Goal: Navigation & Orientation: Find specific page/section

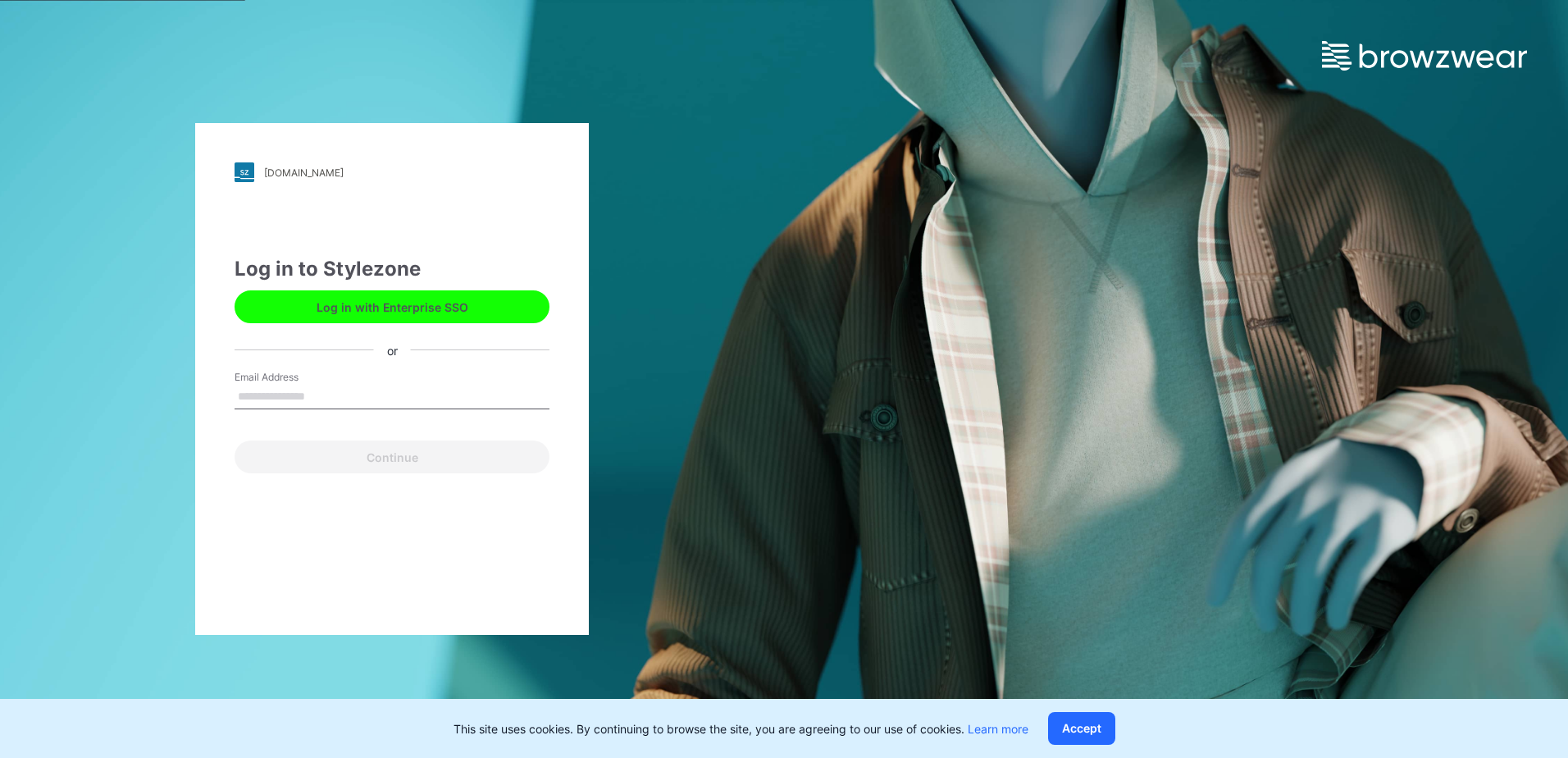
click at [400, 391] on input "Email Address" at bounding box center [392, 396] width 315 height 24
type input "**********"
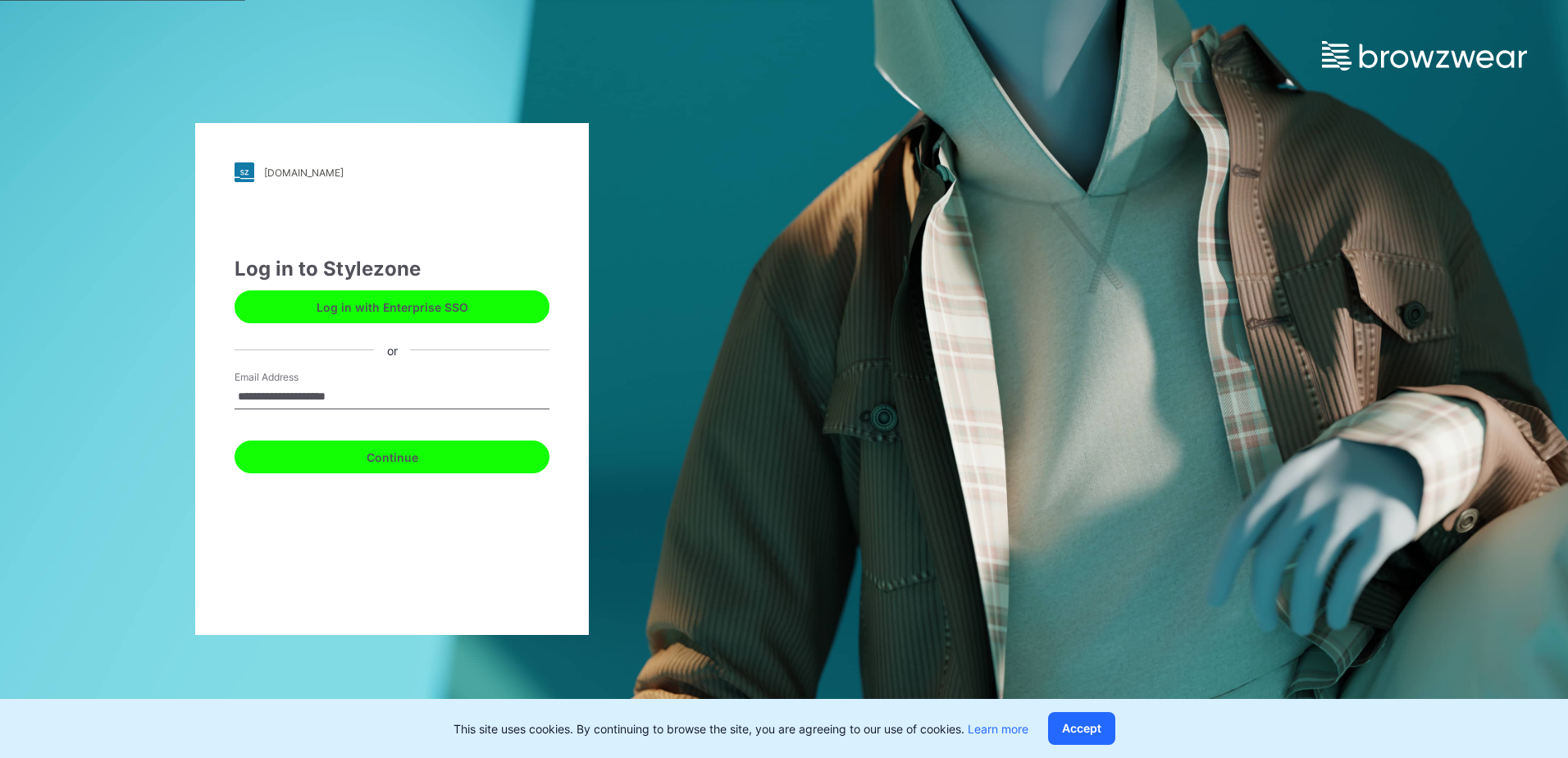
click at [433, 456] on button "Continue" at bounding box center [392, 457] width 315 height 33
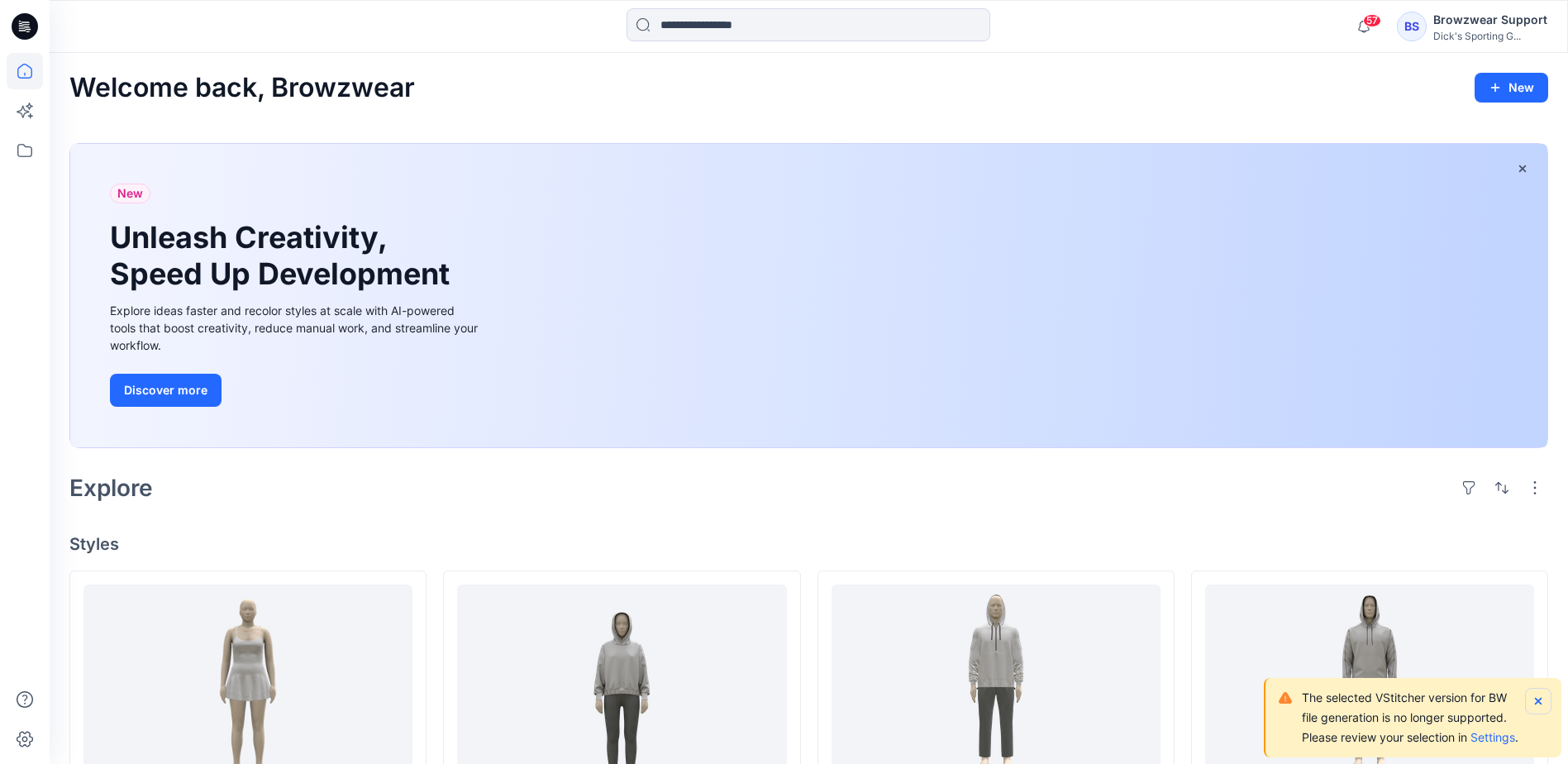
click at [1536, 695] on icon "Notifications-bottom-right" at bounding box center [1538, 701] width 13 height 13
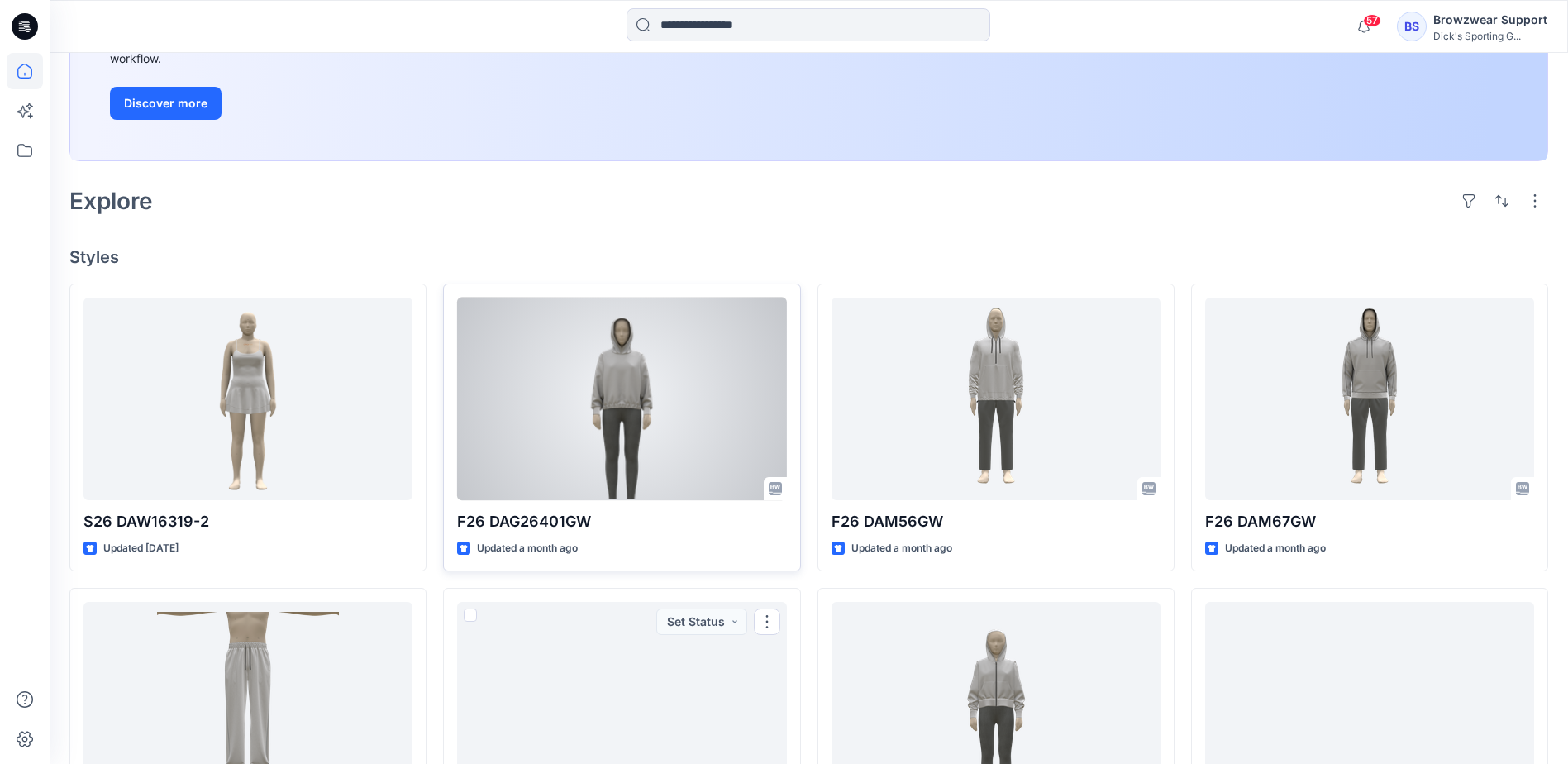
scroll to position [248, 0]
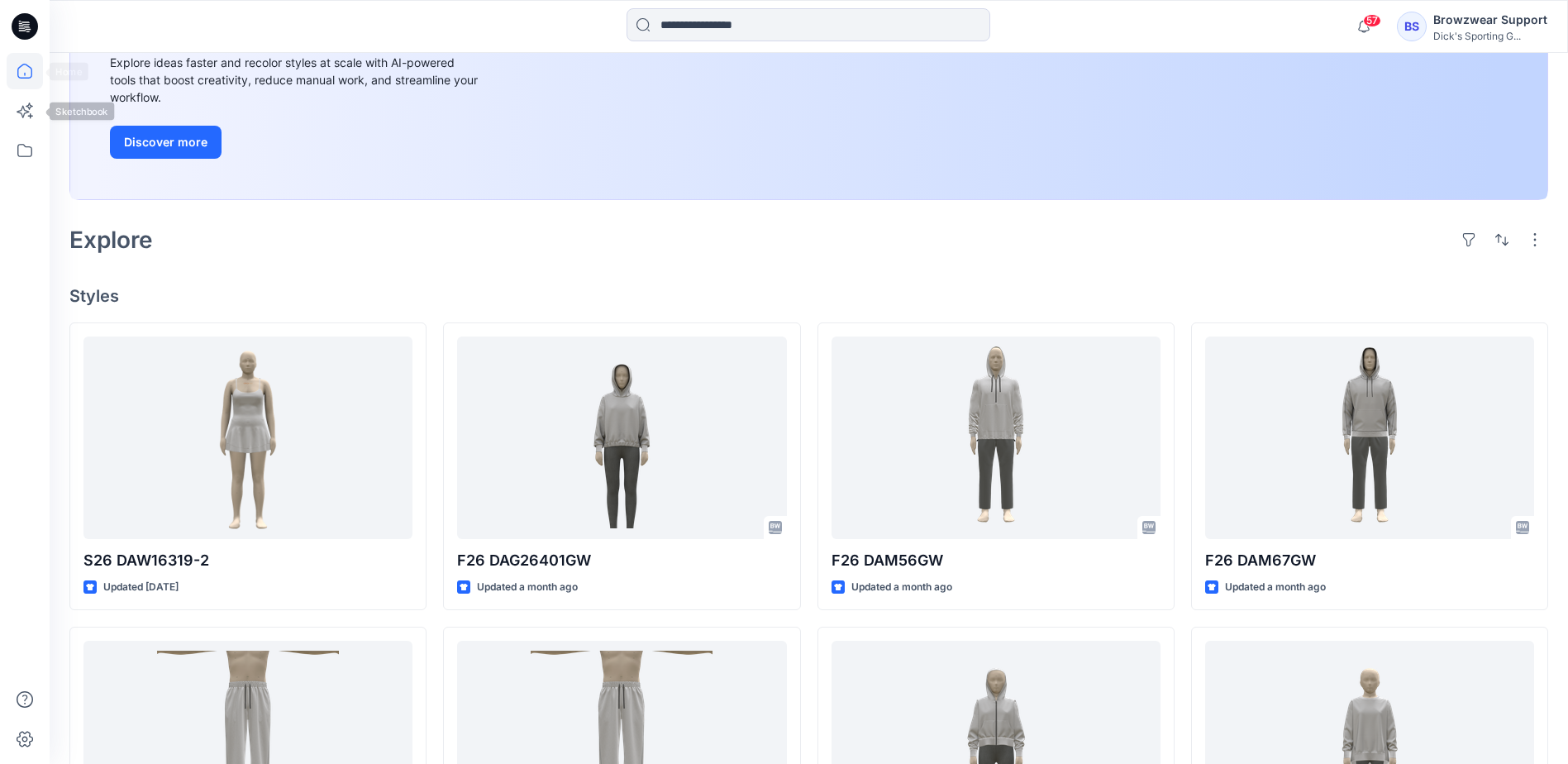
click at [21, 83] on icon at bounding box center [25, 71] width 37 height 37
click at [26, 71] on icon at bounding box center [25, 71] width 37 height 37
click at [25, 148] on icon at bounding box center [25, 151] width 37 height 37
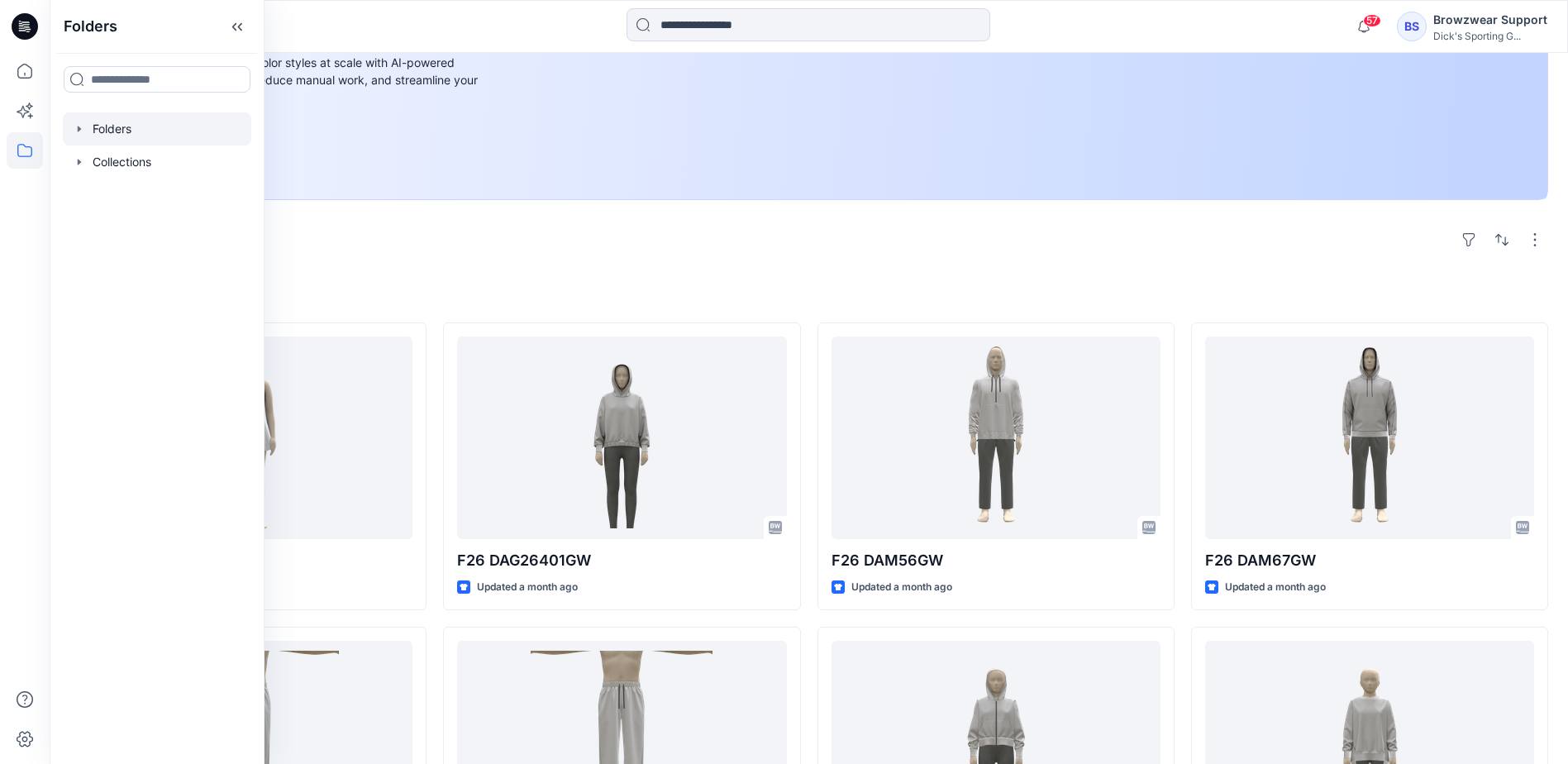
click at [81, 130] on icon "button" at bounding box center [79, 129] width 13 height 13
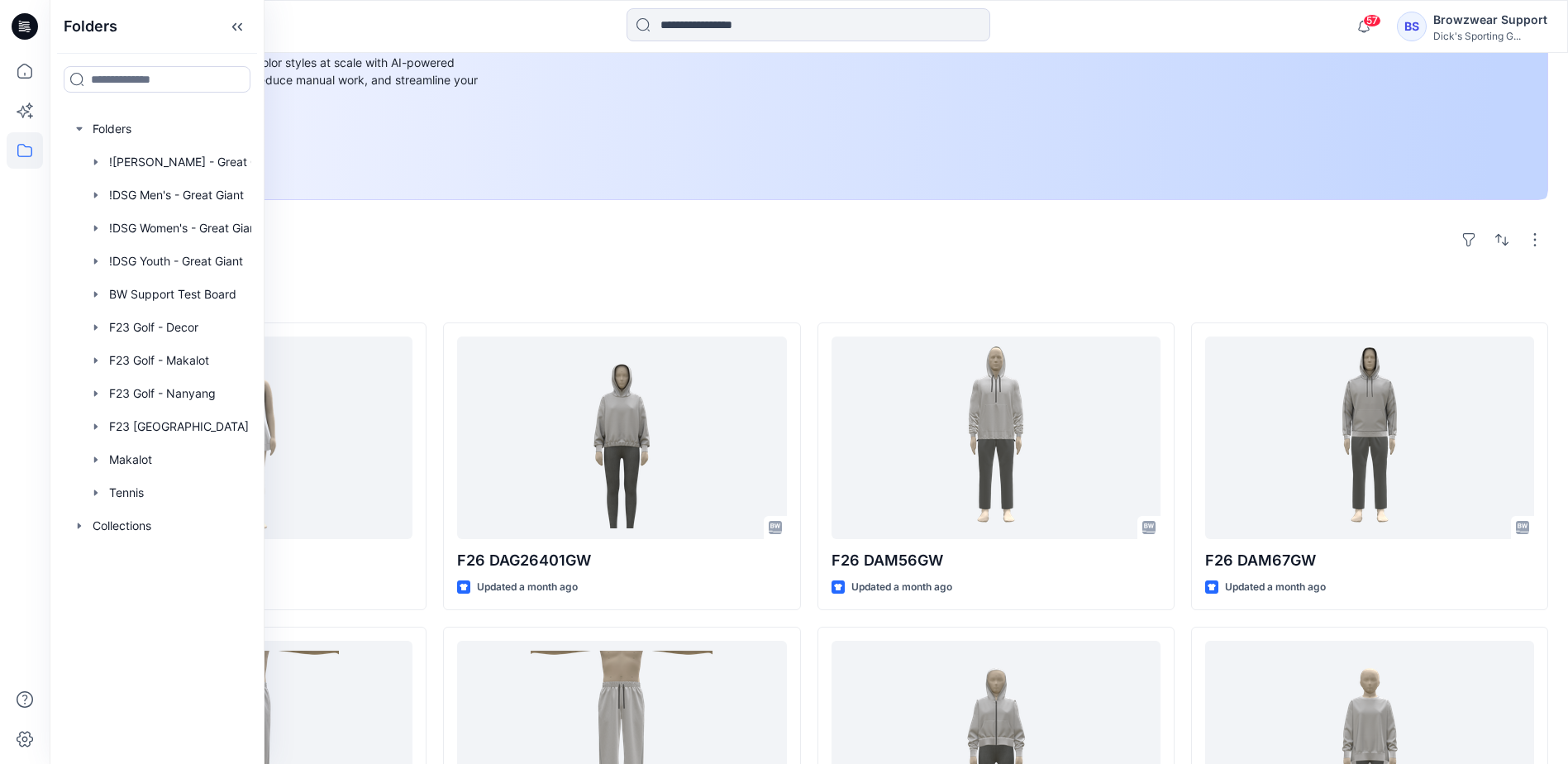
click at [616, 270] on div "Welcome back, Browzwear New New Unleash Creativity, Speed Up Development Explor…" at bounding box center [809, 552] width 1519 height 1493
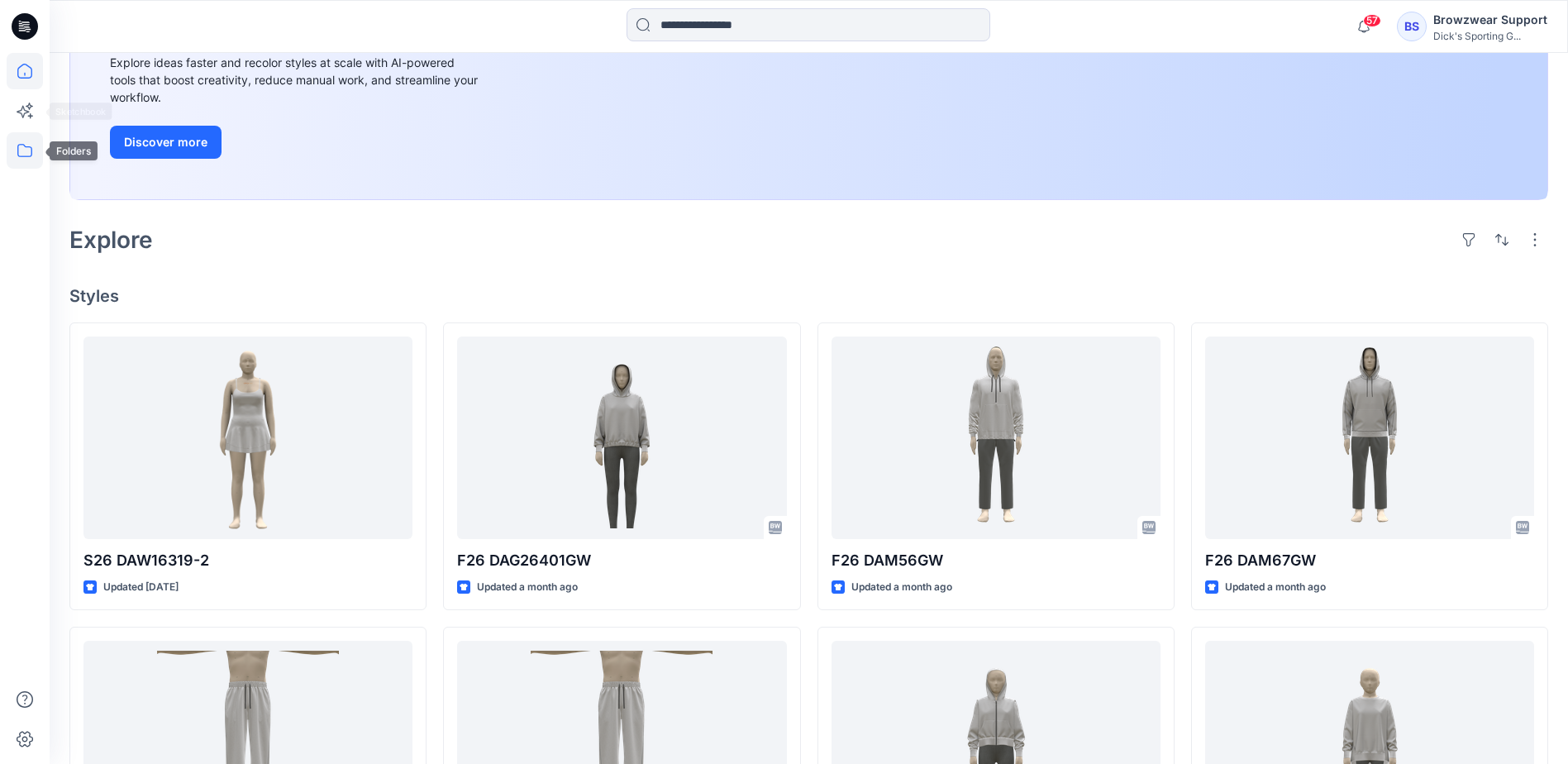
click at [23, 160] on icon at bounding box center [25, 151] width 37 height 37
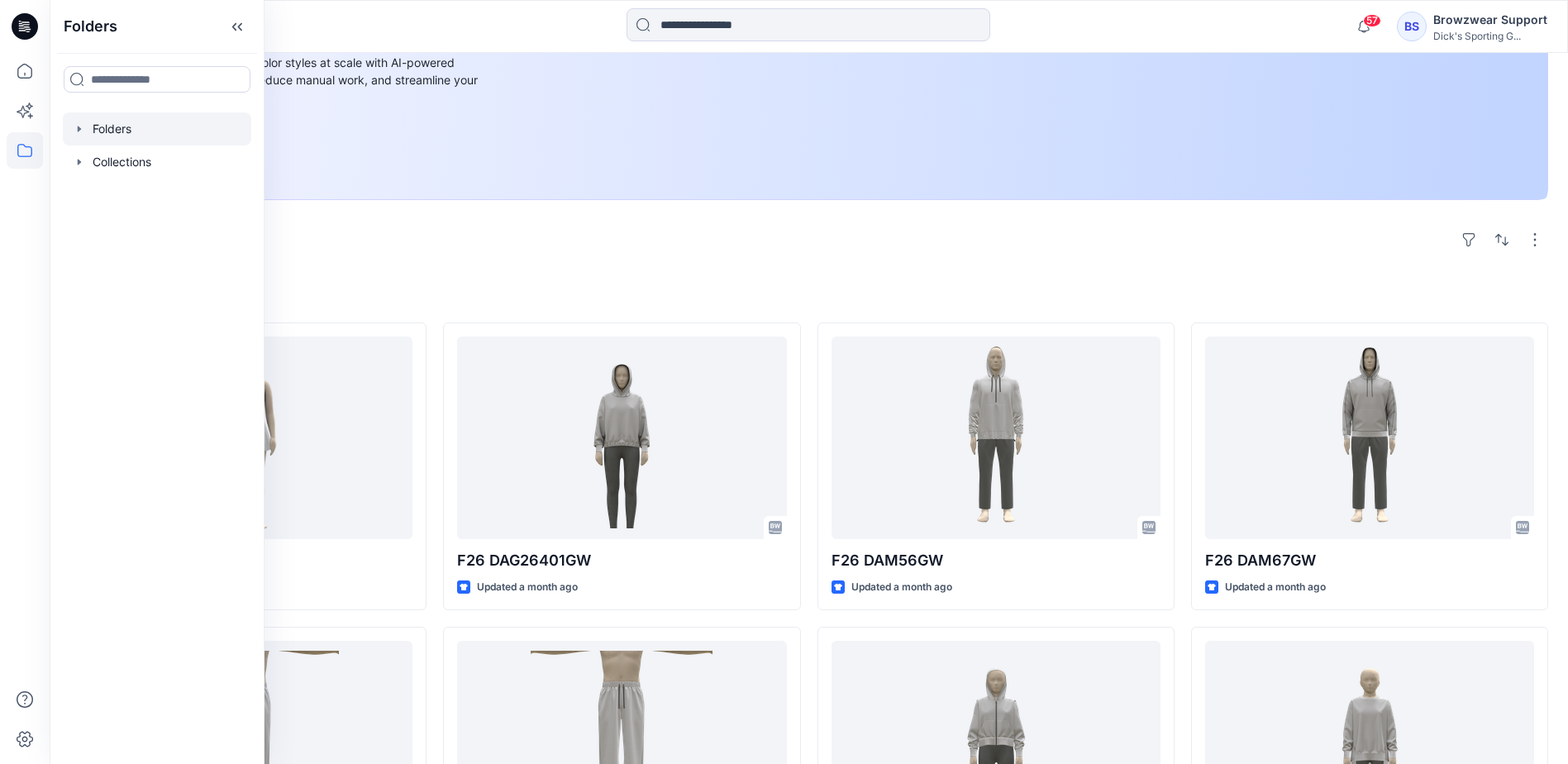
click at [121, 121] on div at bounding box center [157, 129] width 188 height 33
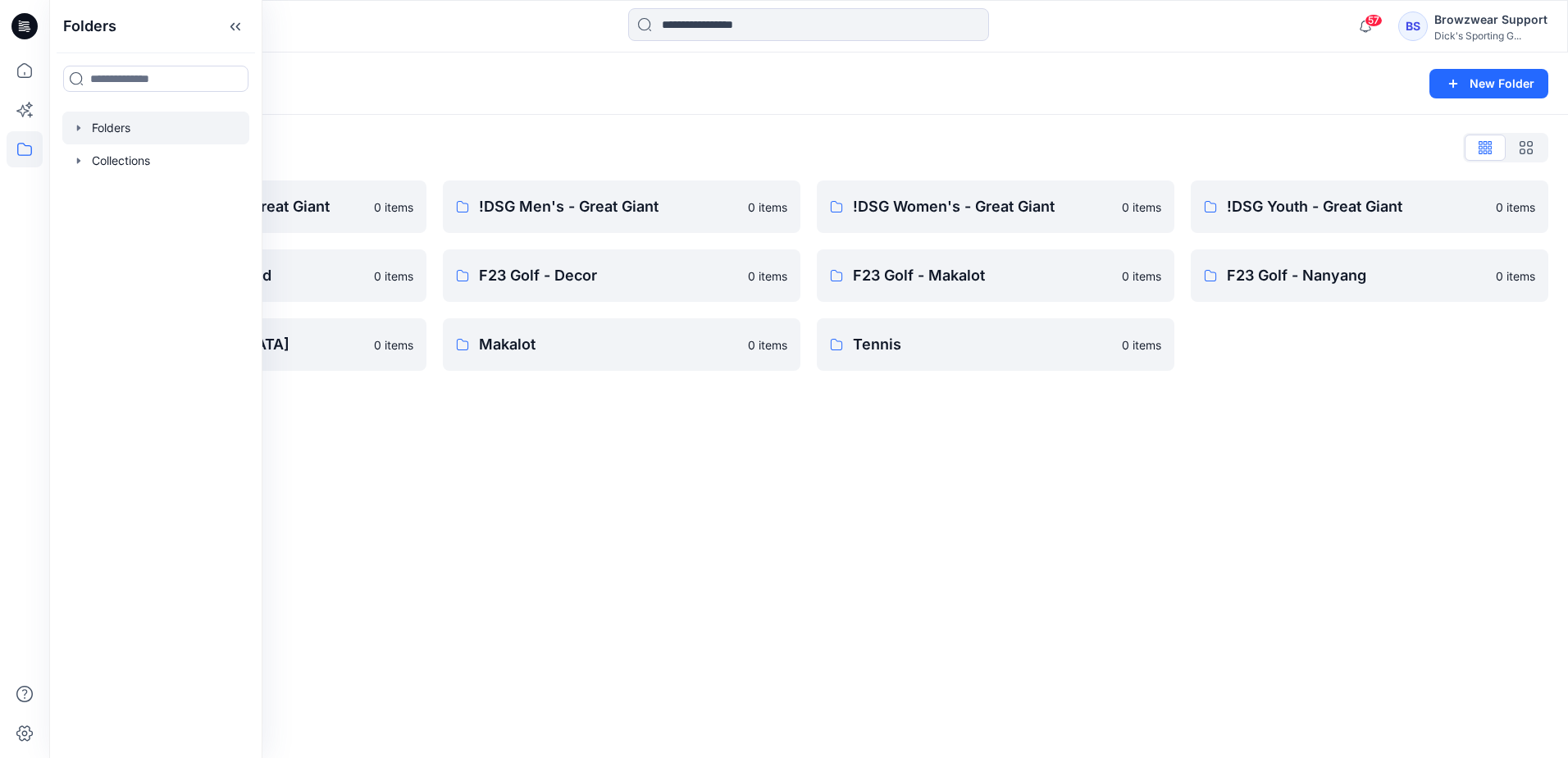
click at [82, 132] on icon "button" at bounding box center [79, 128] width 13 height 13
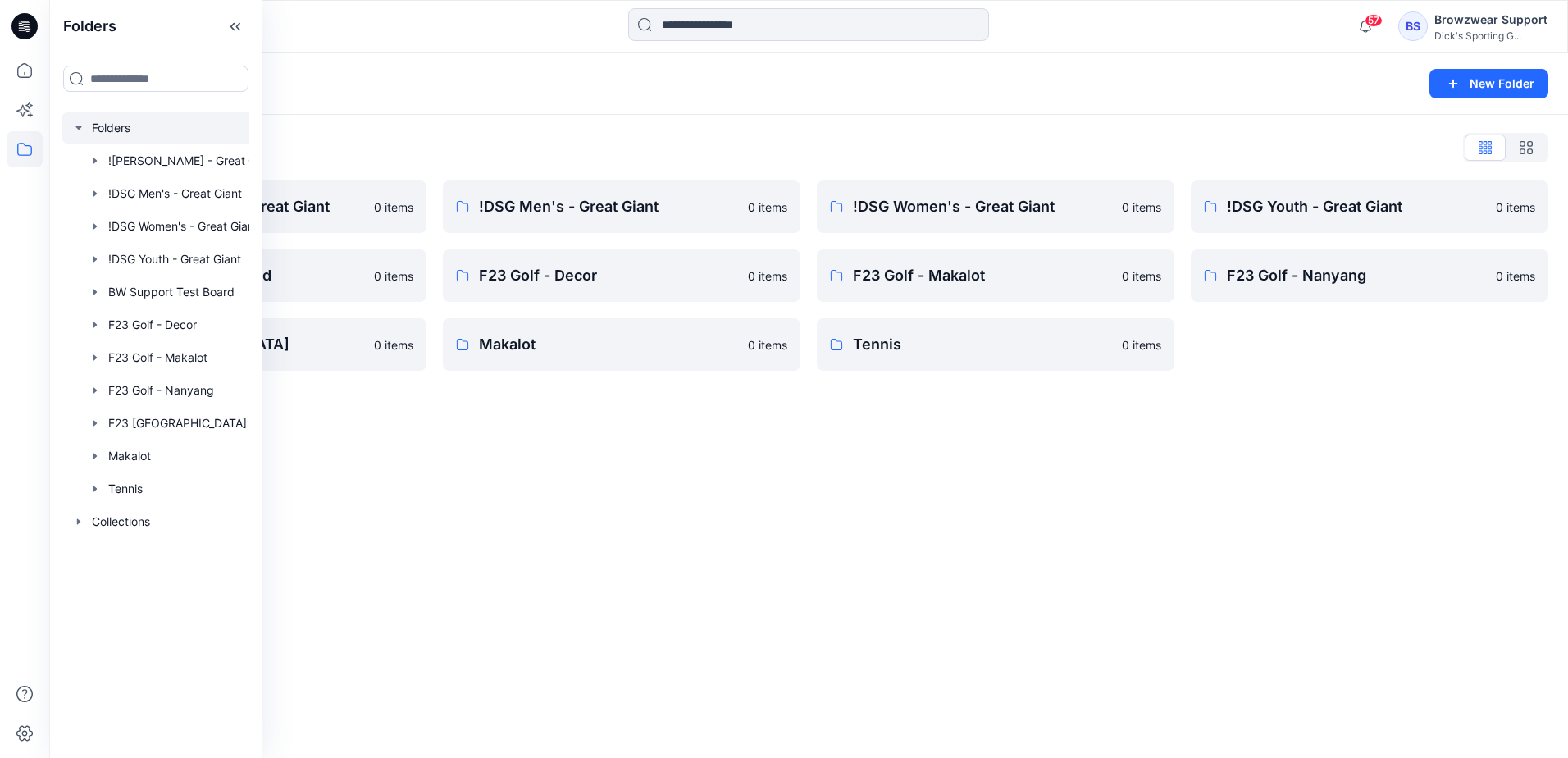
click at [460, 131] on div "Folders List !CALIA - Great Giant 0 items BW Support Test Board 0 items F23 Gol…" at bounding box center [808, 253] width 1518 height 276
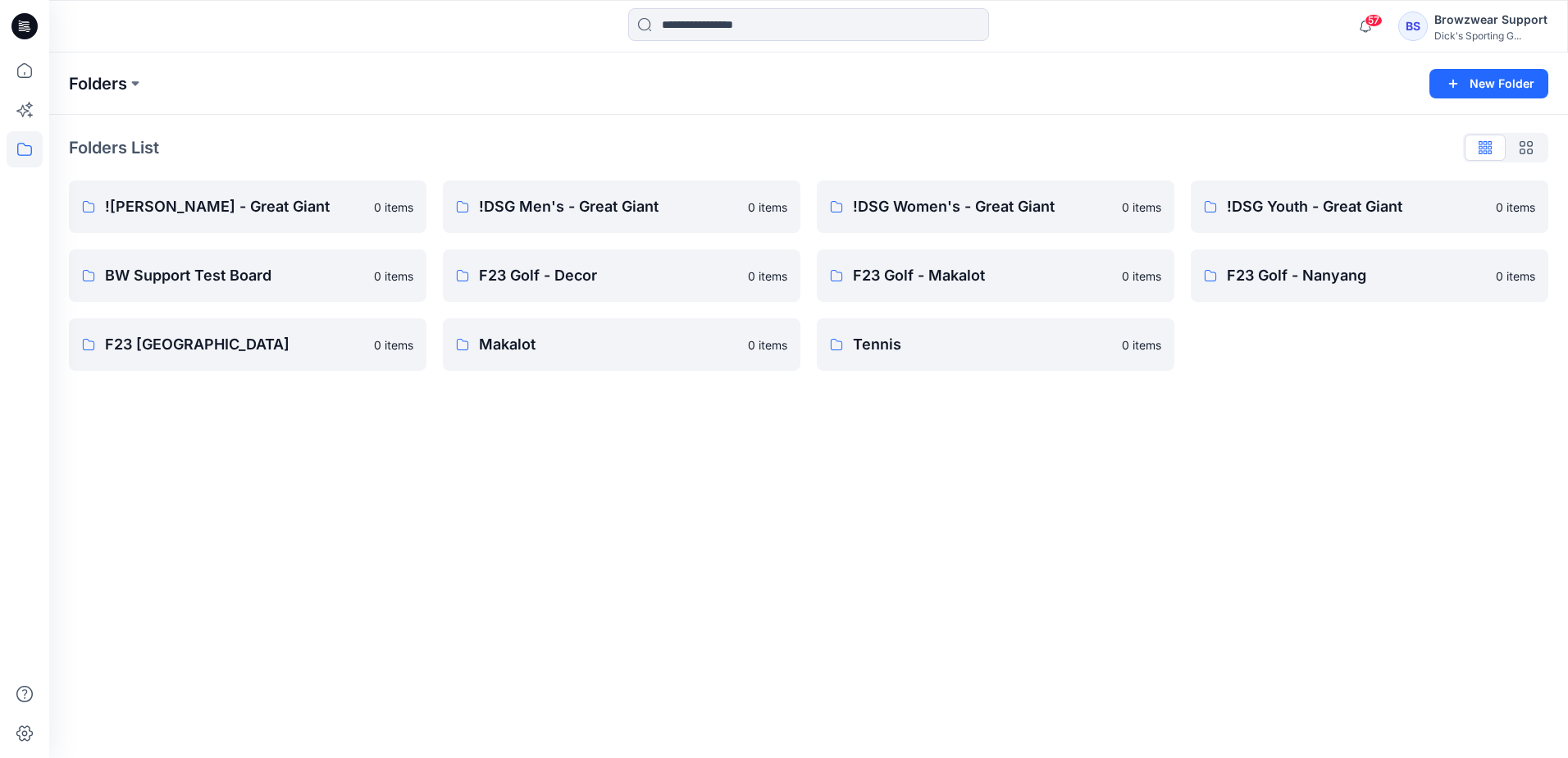
click at [107, 84] on p "Folders" at bounding box center [98, 83] width 58 height 23
click at [133, 84] on button at bounding box center [135, 83] width 16 height 23
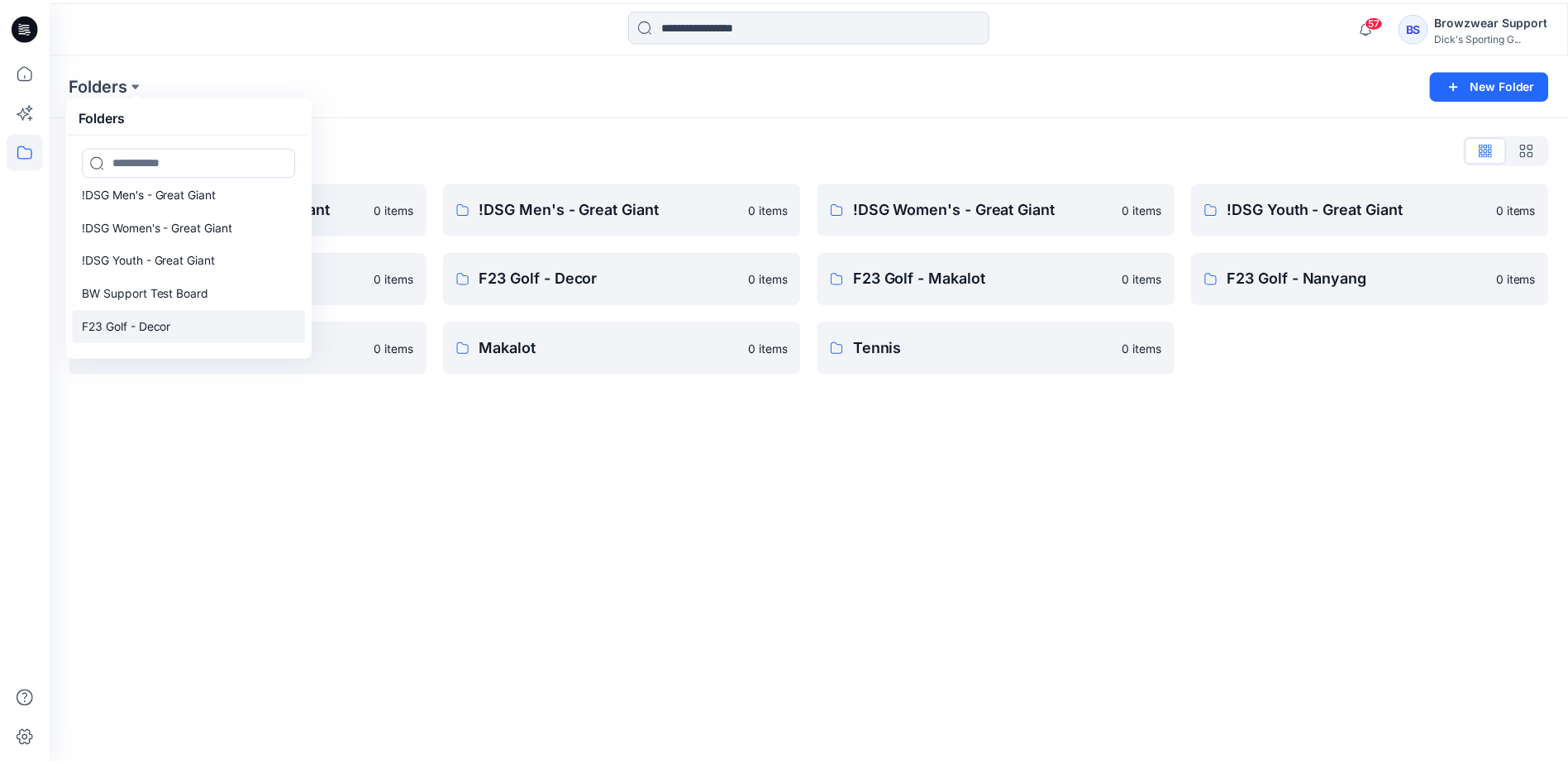
scroll to position [37, 0]
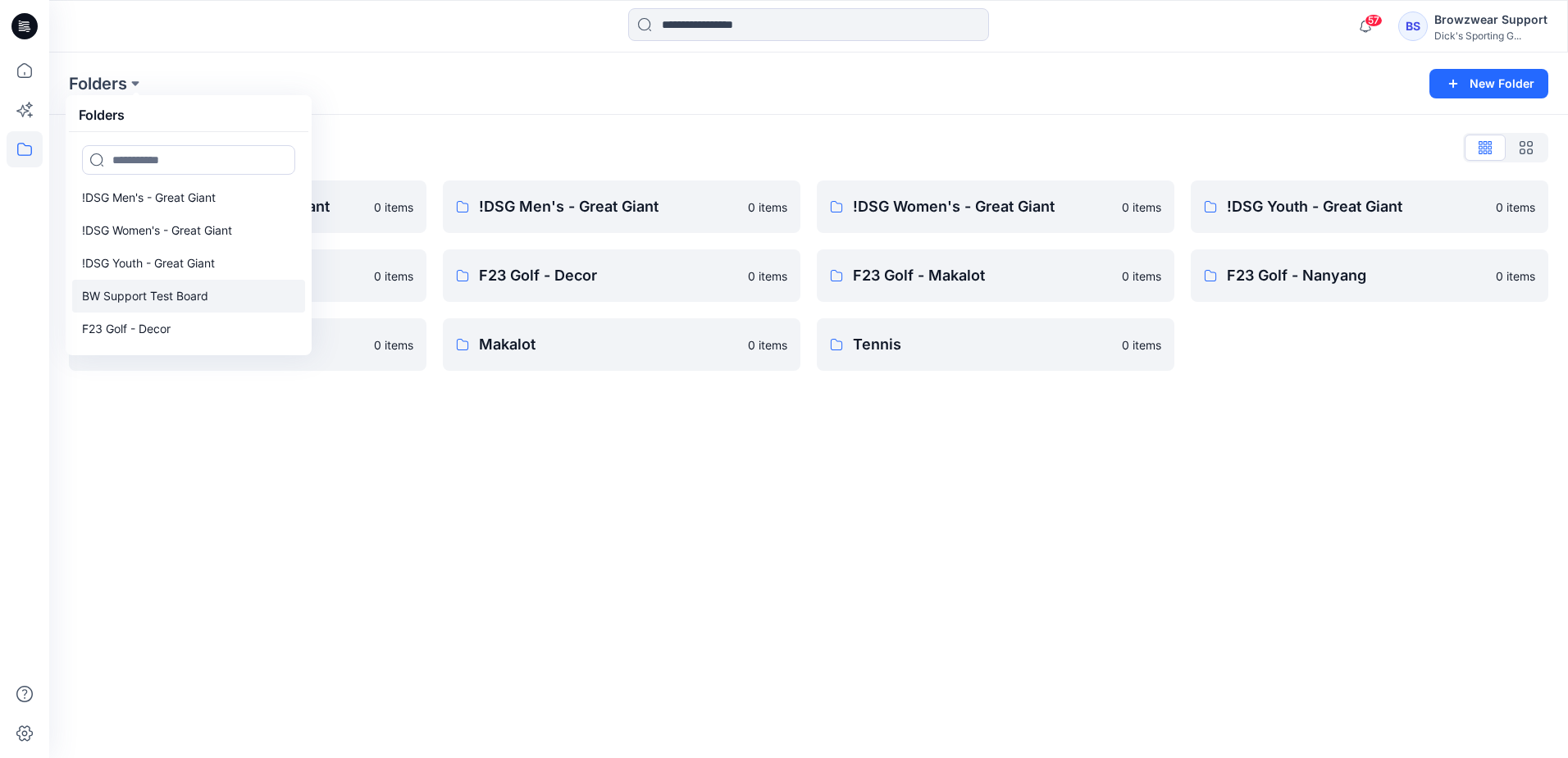
click at [185, 293] on p "BW Support Test Board" at bounding box center [144, 296] width 126 height 20
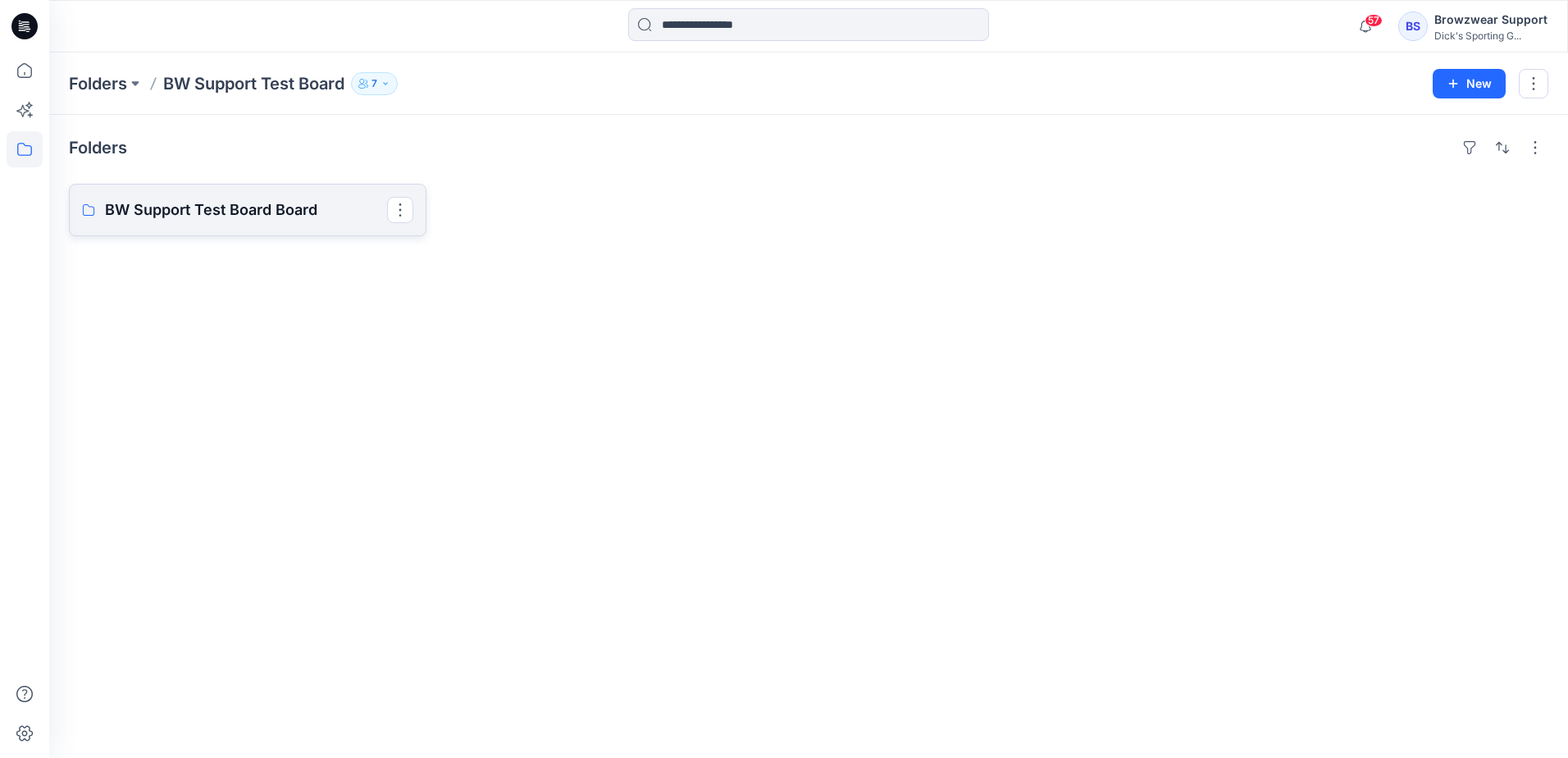
click at [226, 214] on p "BW Support Test Board Board" at bounding box center [246, 209] width 282 height 23
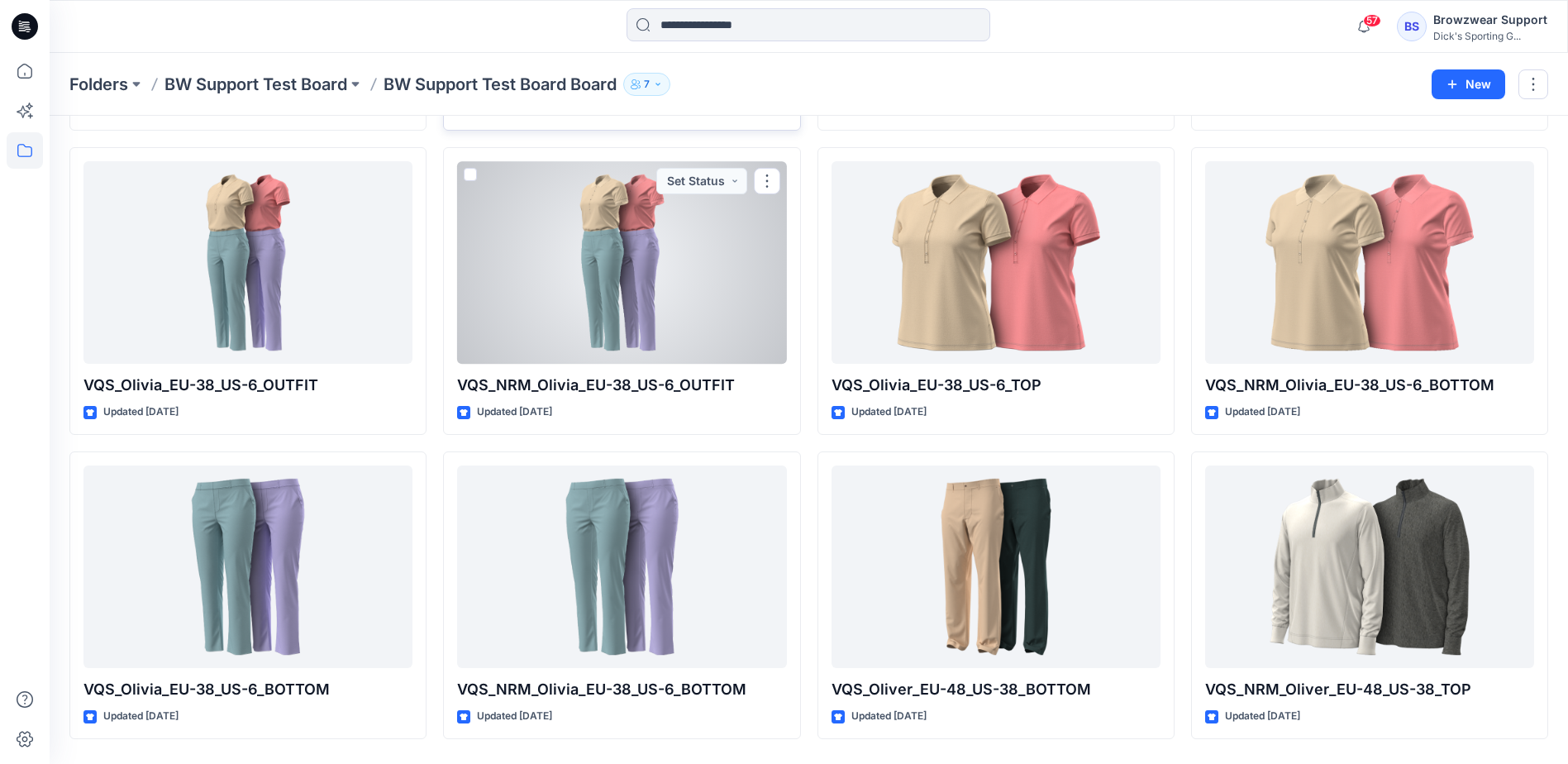
scroll to position [397, 0]
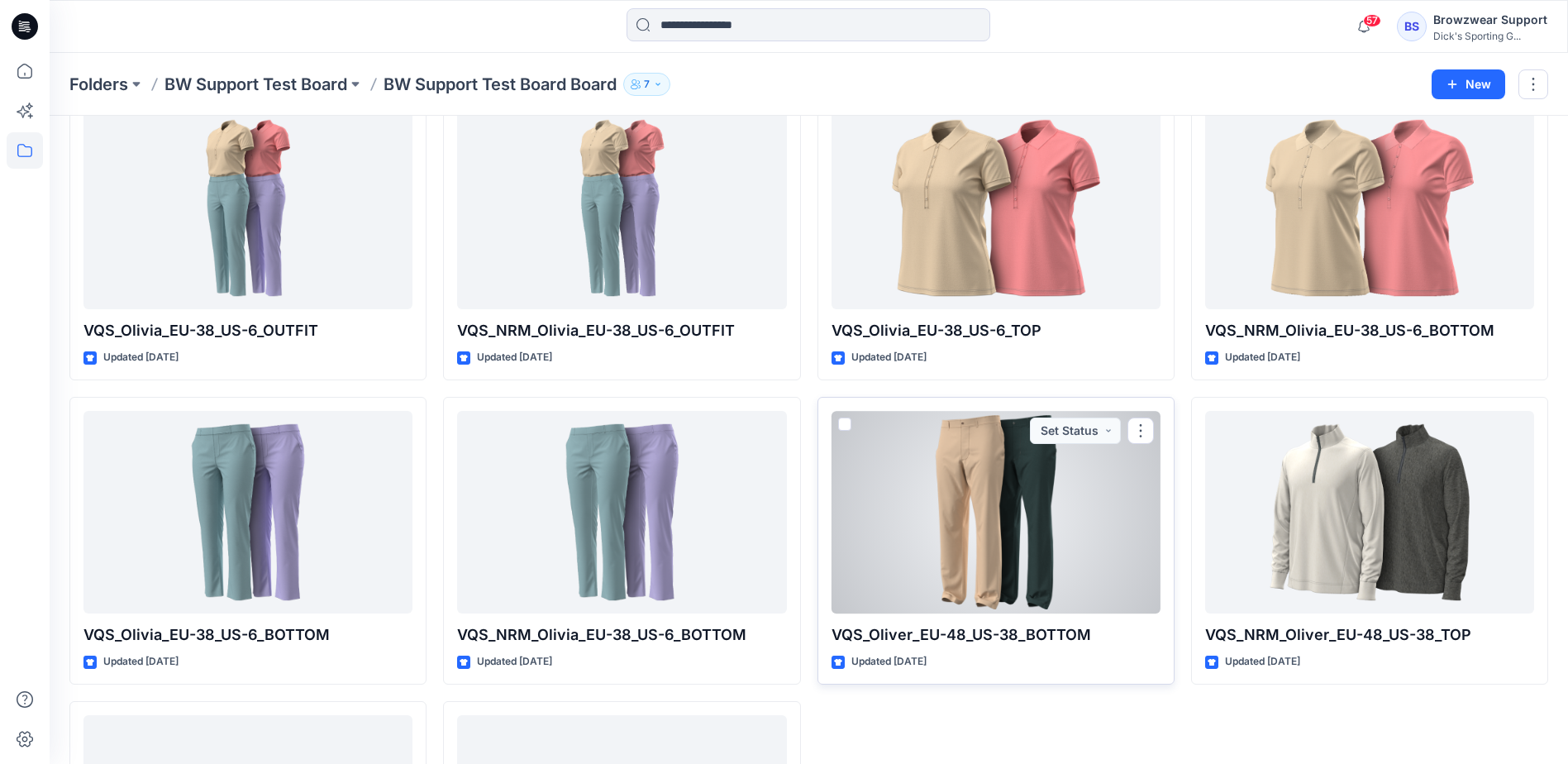
click at [1057, 531] on div at bounding box center [996, 513] width 329 height 203
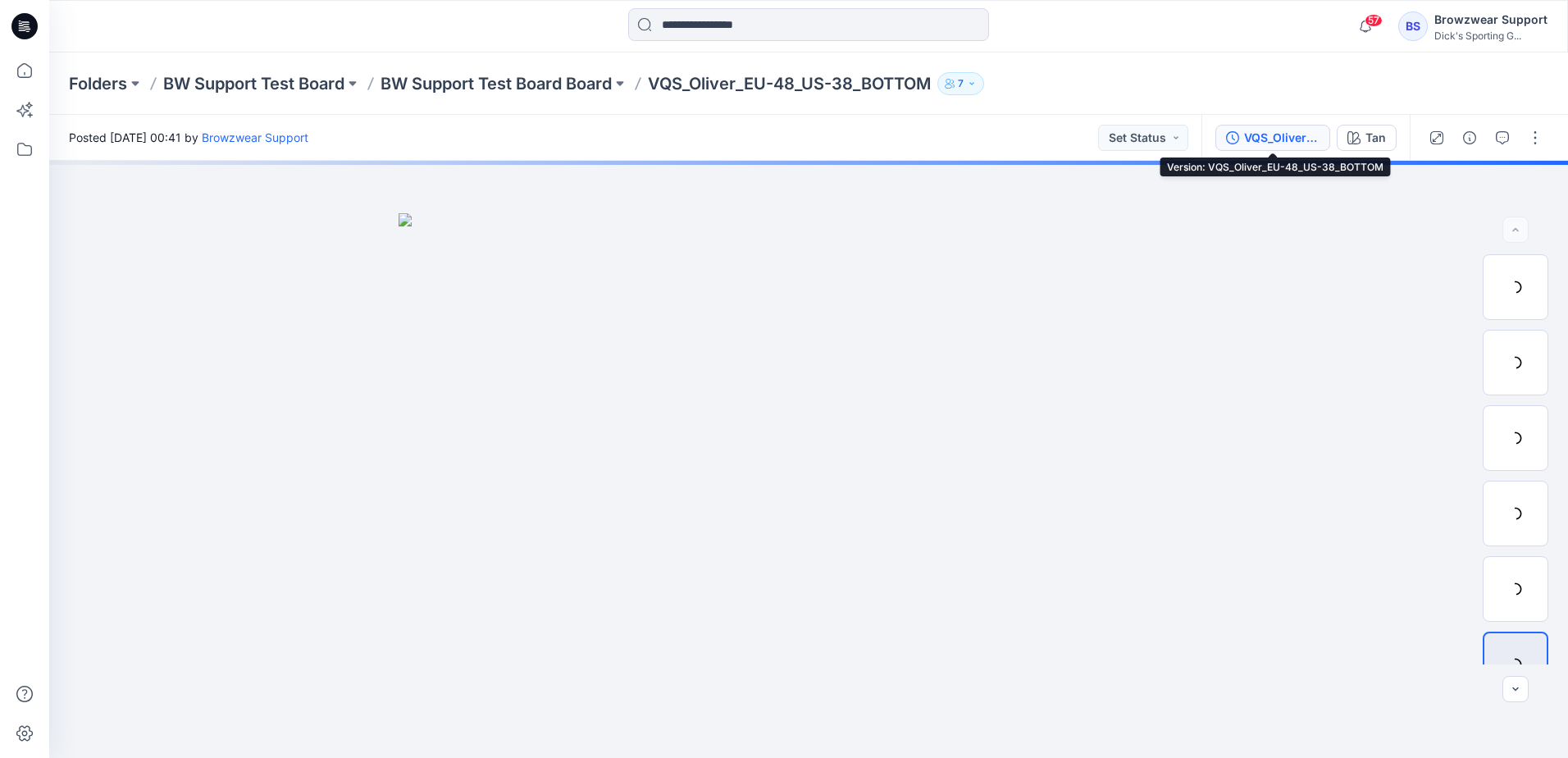
click at [1282, 135] on div "VQS_Oliver_EU-48_US-38_BOTTOM" at bounding box center [1281, 138] width 75 height 18
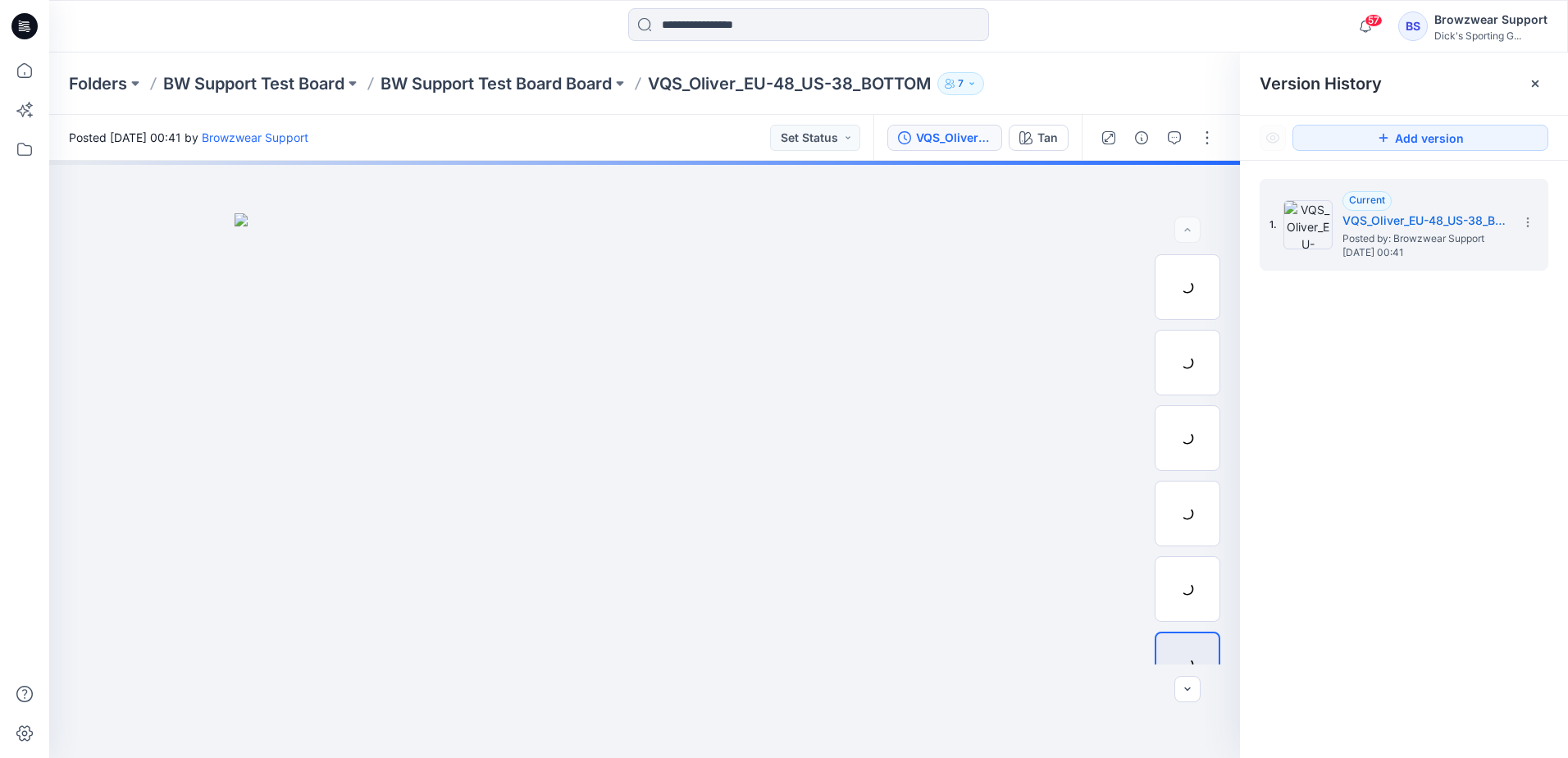
click at [1158, 63] on div "Folders BW Support Test Board BW Support Test Board Board VQS_Oliver_EU-48_US-3…" at bounding box center [808, 83] width 1518 height 63
click at [1536, 83] on icon at bounding box center [1534, 83] width 13 height 13
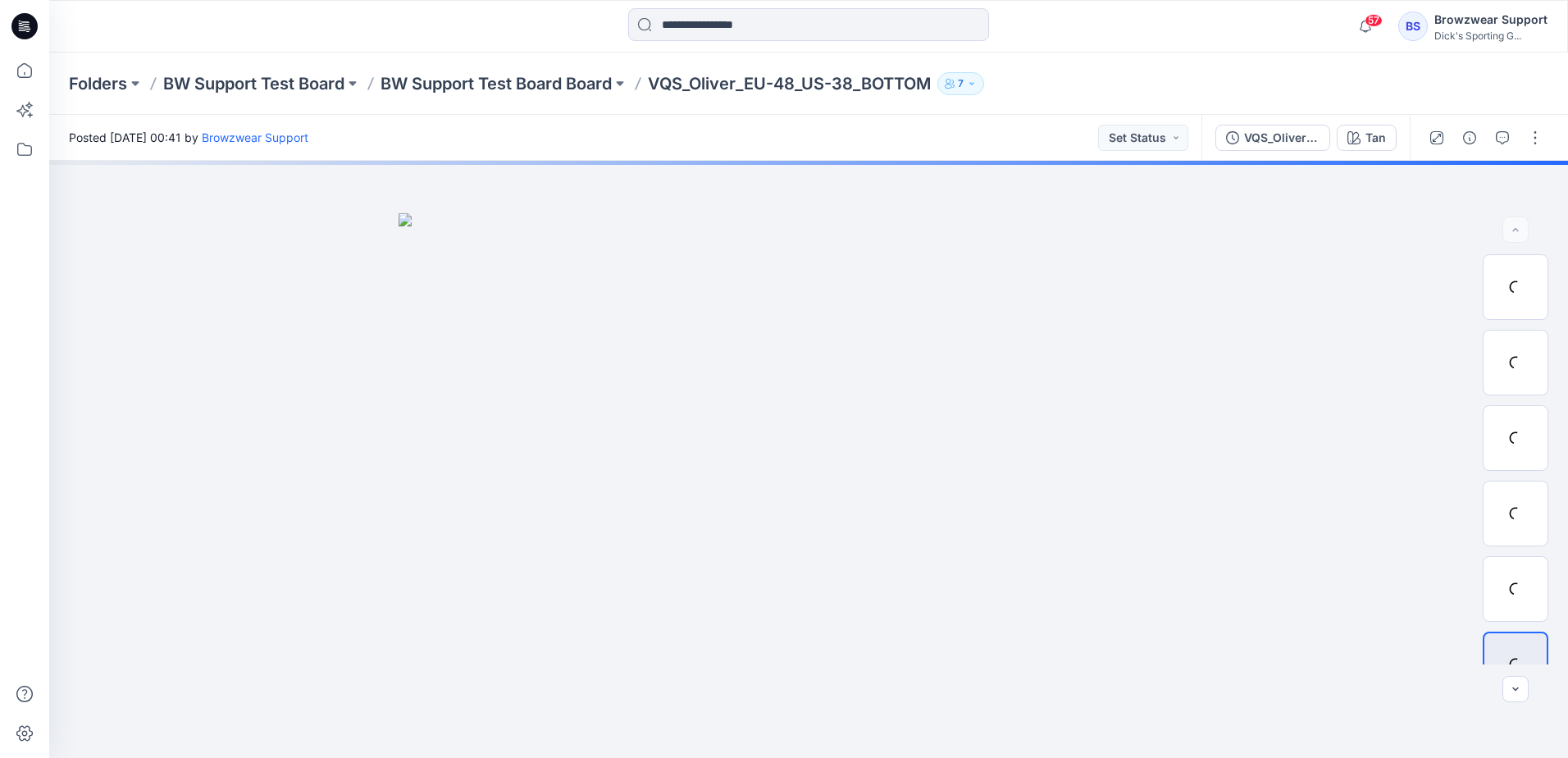
click at [1255, 82] on div "Folders BW Support Test Board BW Support Test Board Board VQS_Oliver_EU-48_US-3…" at bounding box center [744, 83] width 1351 height 23
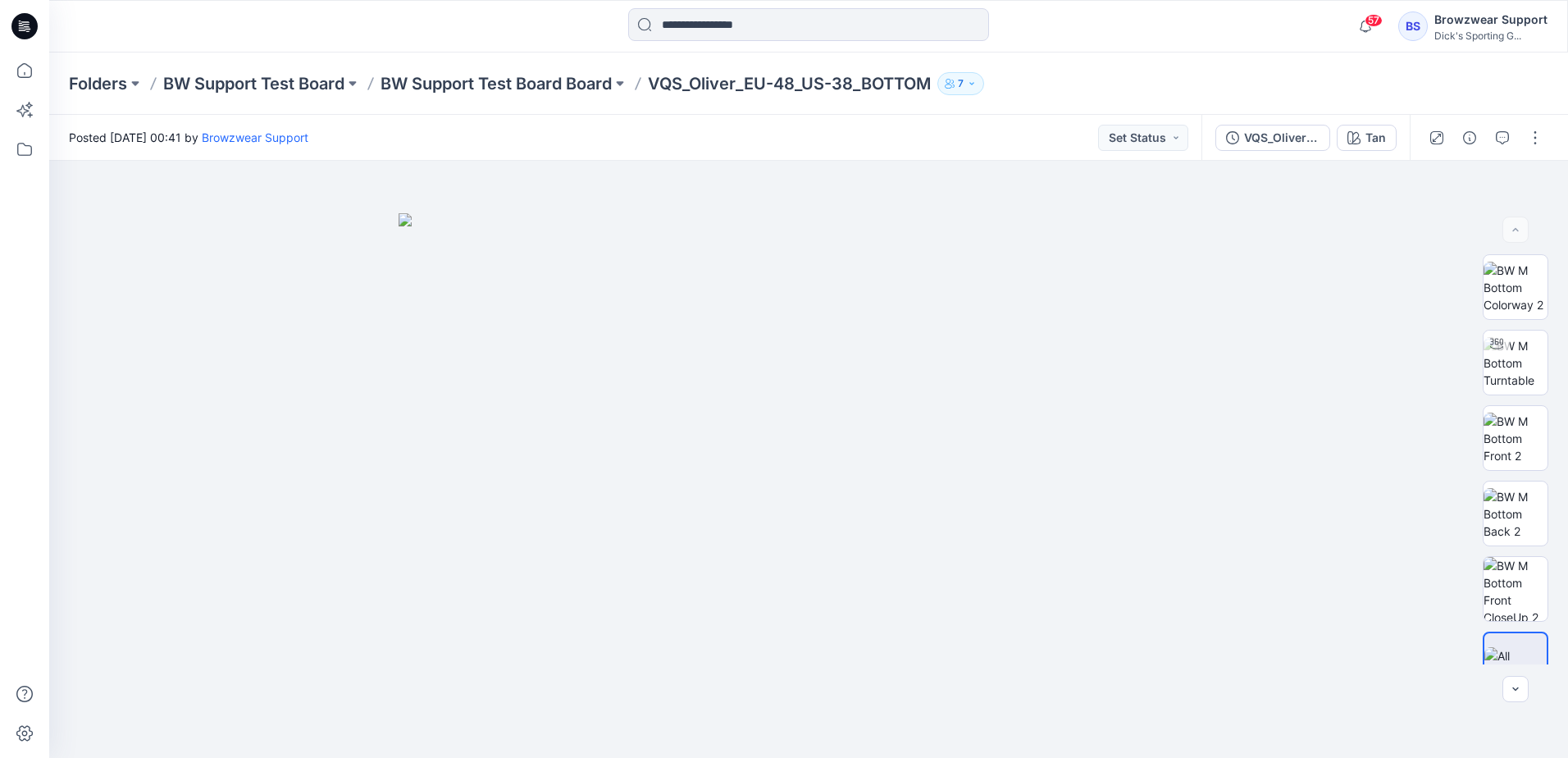
click at [191, 44] on div at bounding box center [238, 26] width 380 height 36
